Goal: Information Seeking & Learning: Learn about a topic

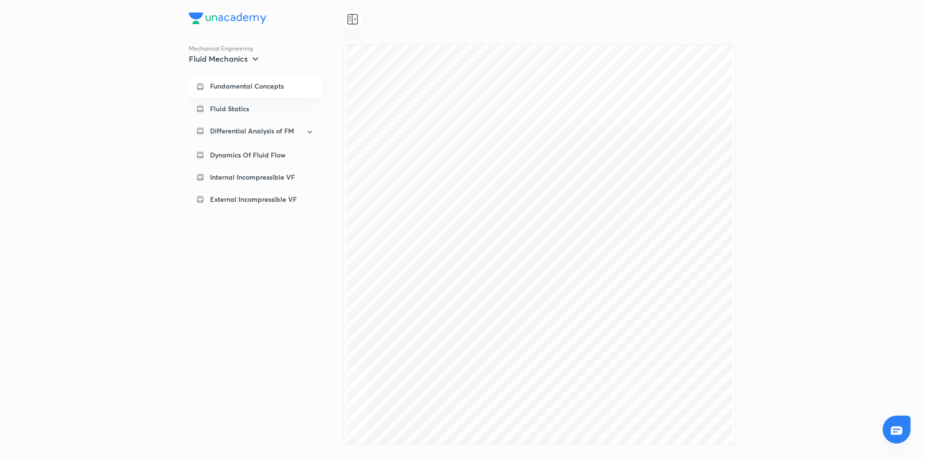
click at [100, 141] on div "Mechanical Engineering Fluid Mechanics Fundamental Concepts Fluid Statics Diffe…" at bounding box center [462, 229] width 925 height 458
click at [346, 23] on div at bounding box center [352, 19] width 19 height 19
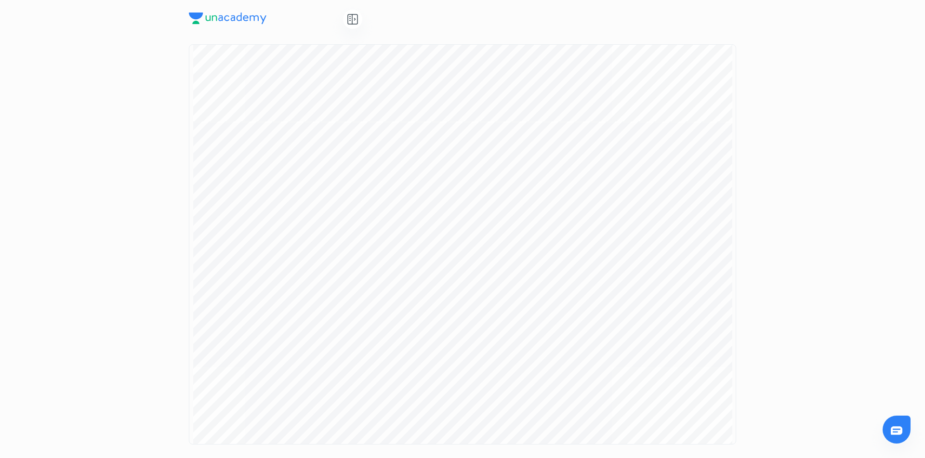
scroll to position [2655, 0]
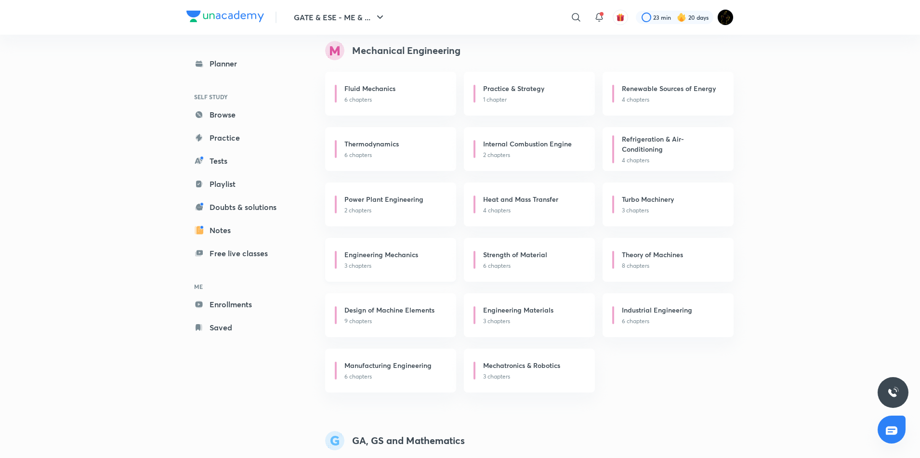
scroll to position [111, 0]
click at [529, 253] on h6 "Strength of Material" at bounding box center [515, 253] width 64 height 10
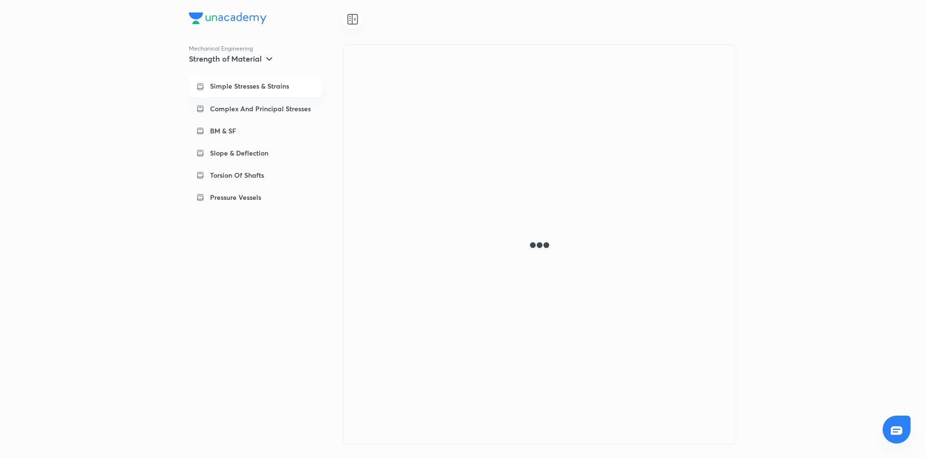
click at [239, 84] on p "Simple Stresses & Strains" at bounding box center [249, 86] width 79 height 9
click at [354, 22] on icon at bounding box center [353, 19] width 12 height 12
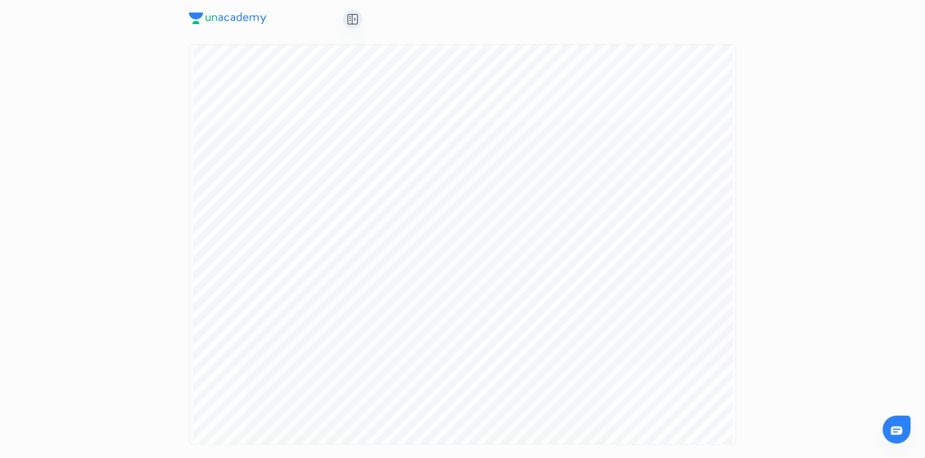
scroll to position [152, 0]
